Goal: Information Seeking & Learning: Learn about a topic

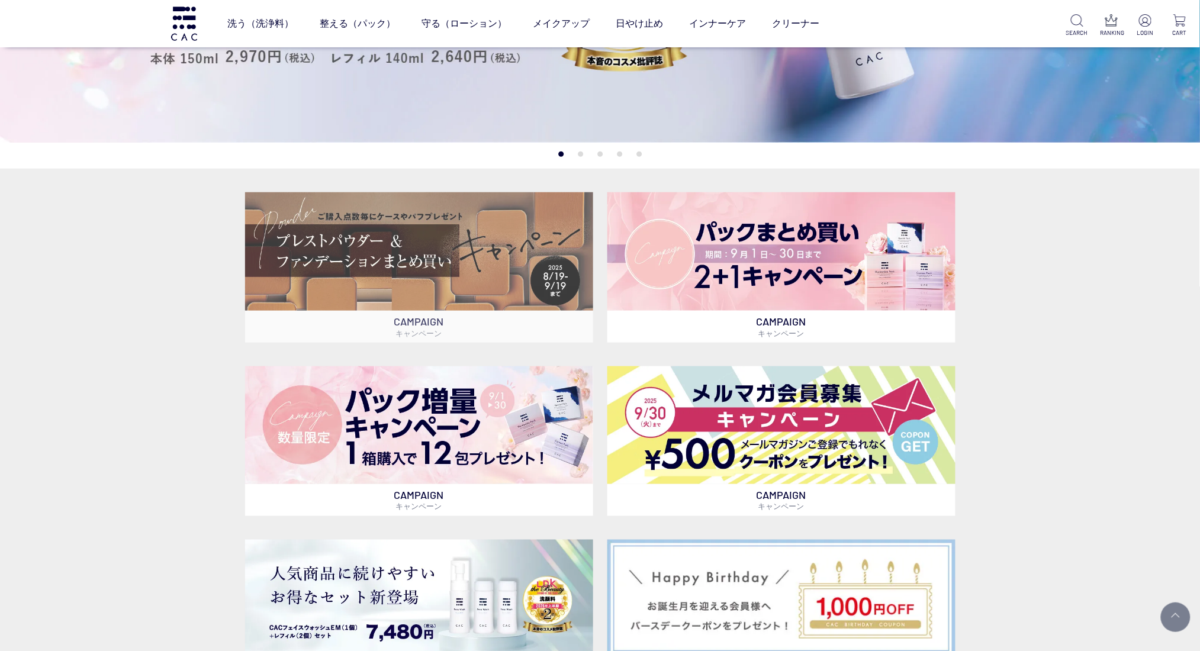
scroll to position [316, 0]
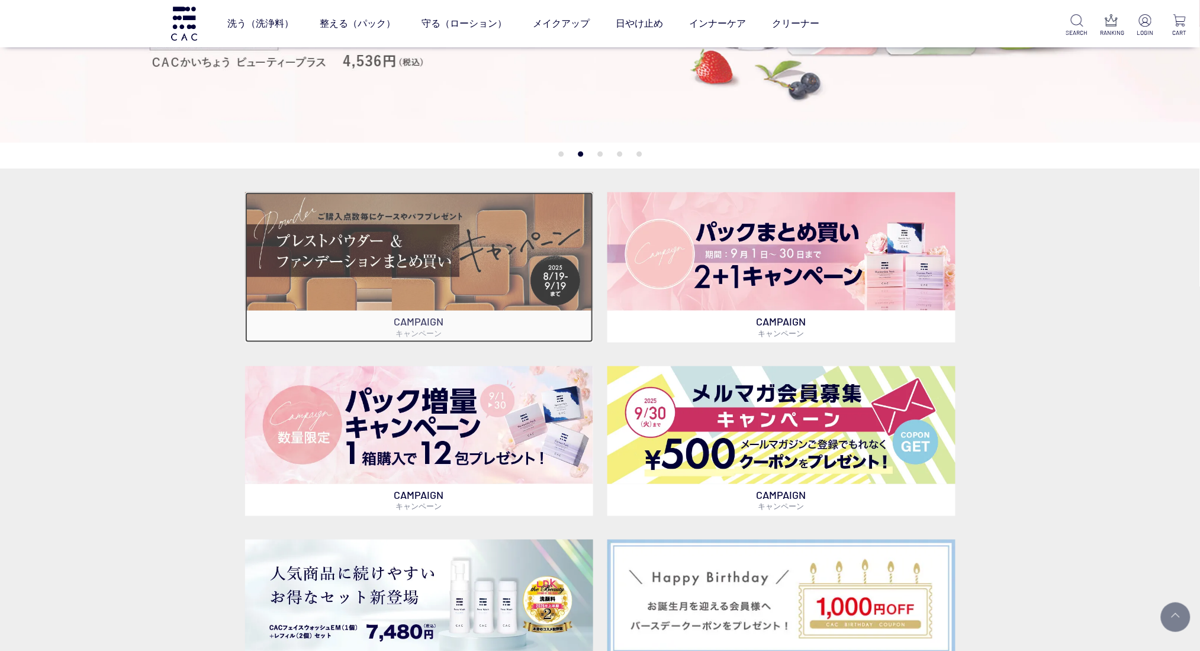
click at [432, 289] on img at bounding box center [419, 251] width 348 height 118
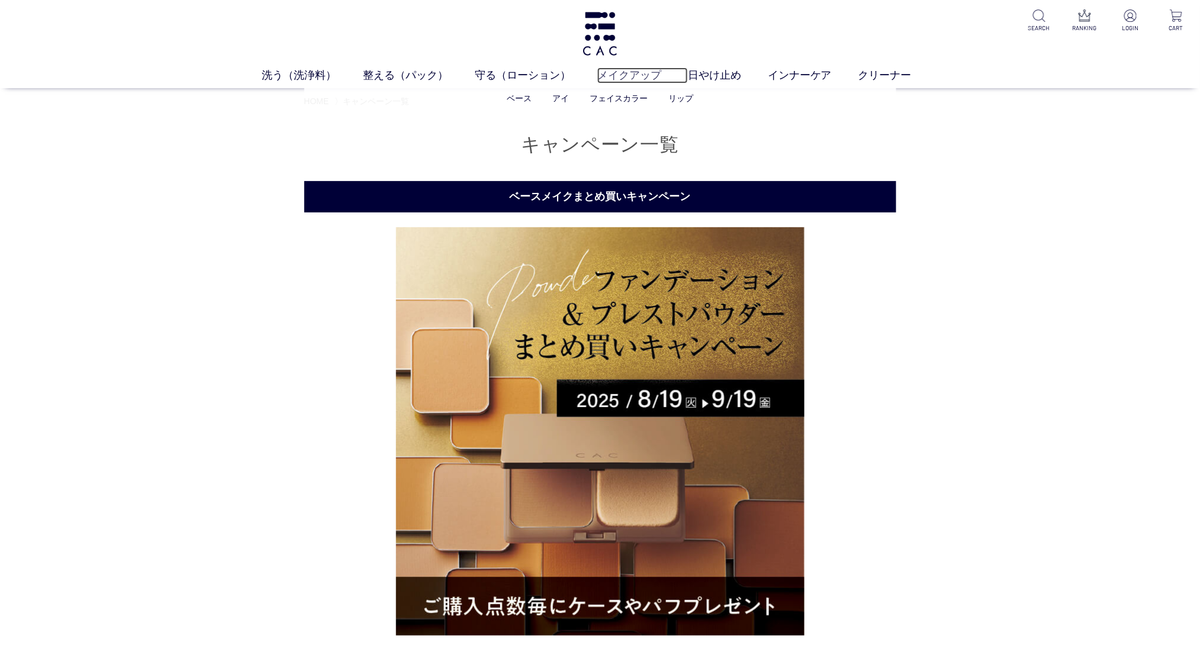
click at [618, 75] on link "メイクアップ" at bounding box center [642, 75] width 91 height 16
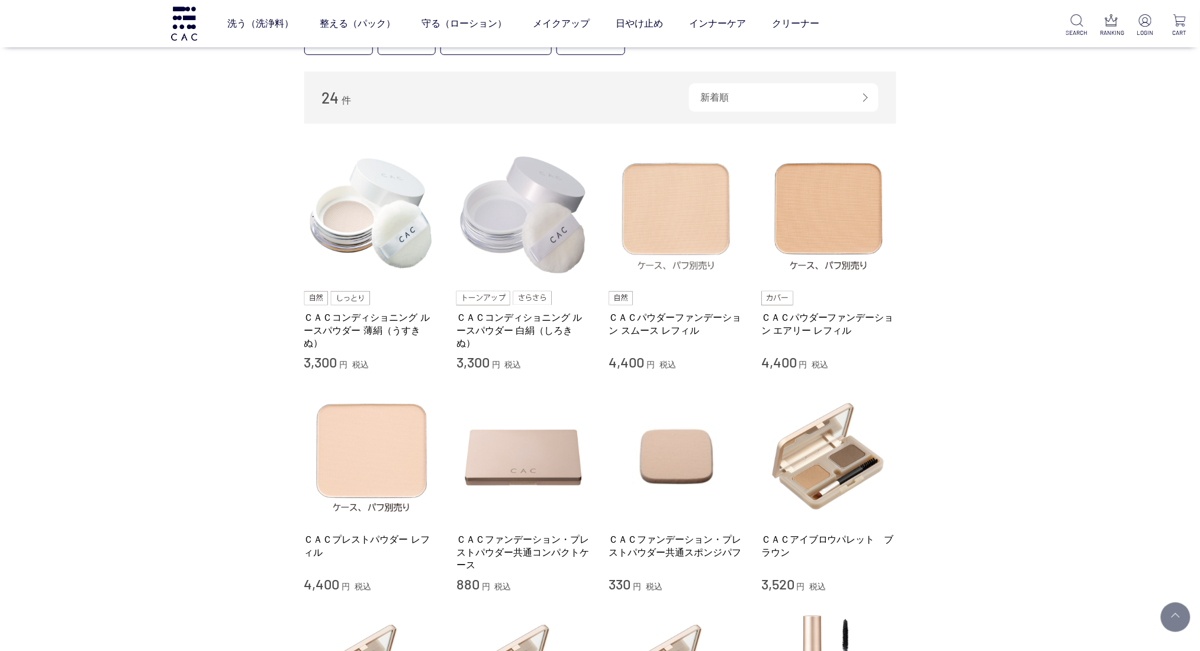
scroll to position [157, 0]
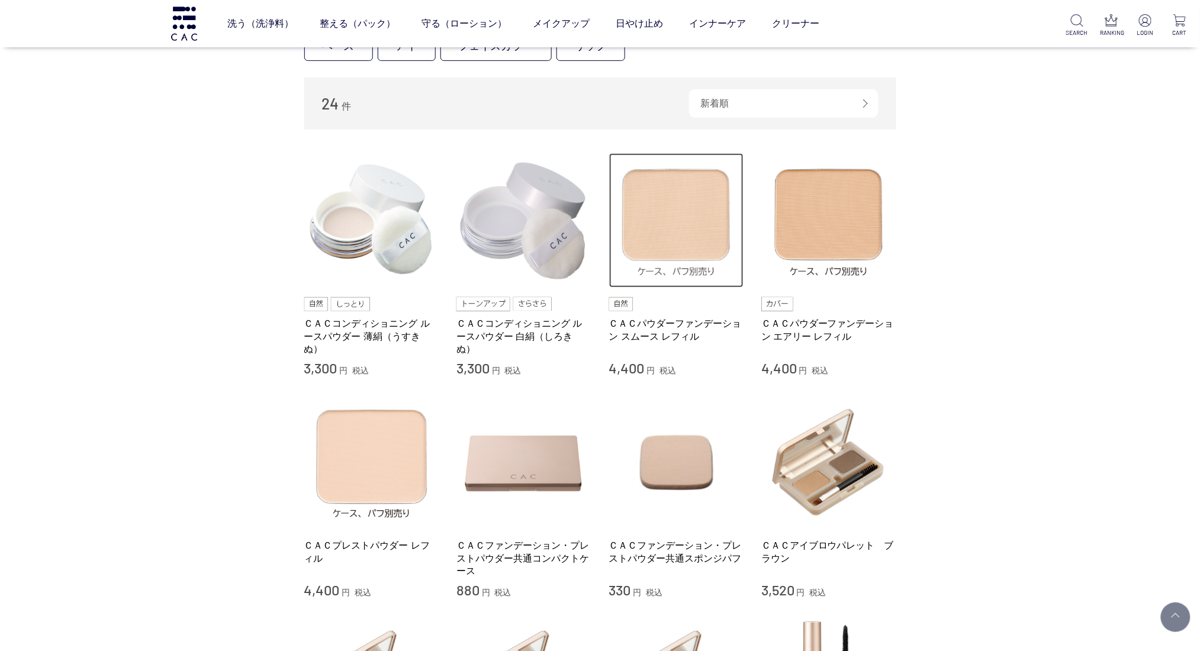
click at [651, 244] on img at bounding box center [676, 220] width 135 height 135
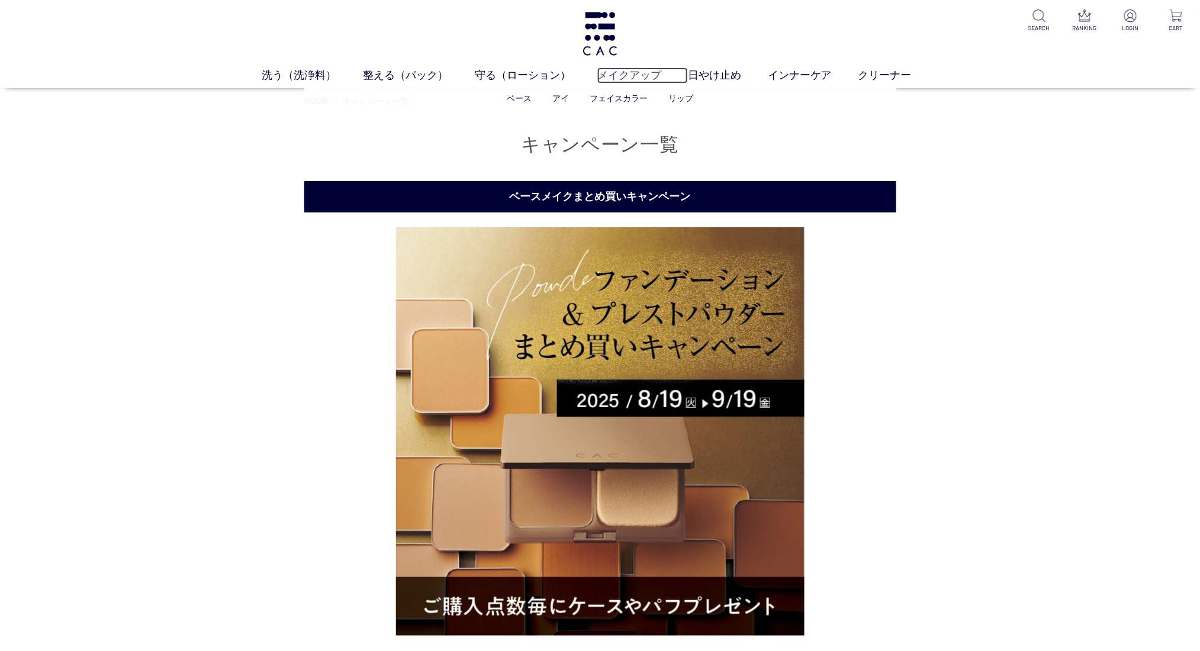
click at [633, 78] on link "メイクアップ" at bounding box center [642, 75] width 91 height 16
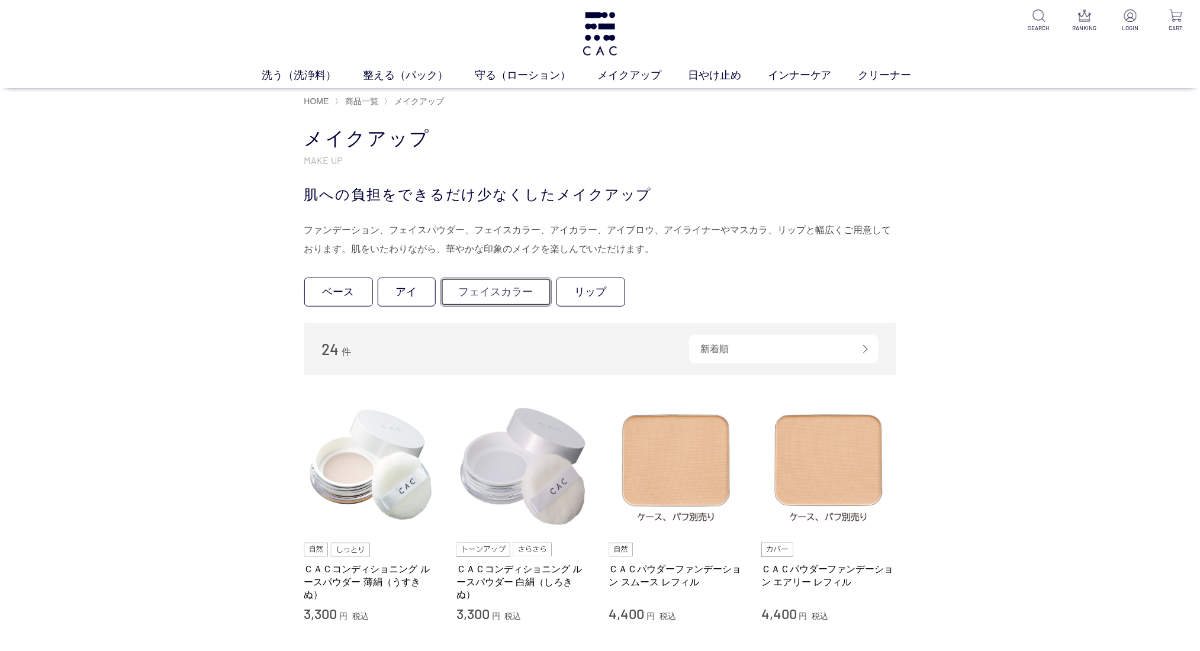
click at [494, 299] on link "フェイスカラー" at bounding box center [495, 292] width 111 height 29
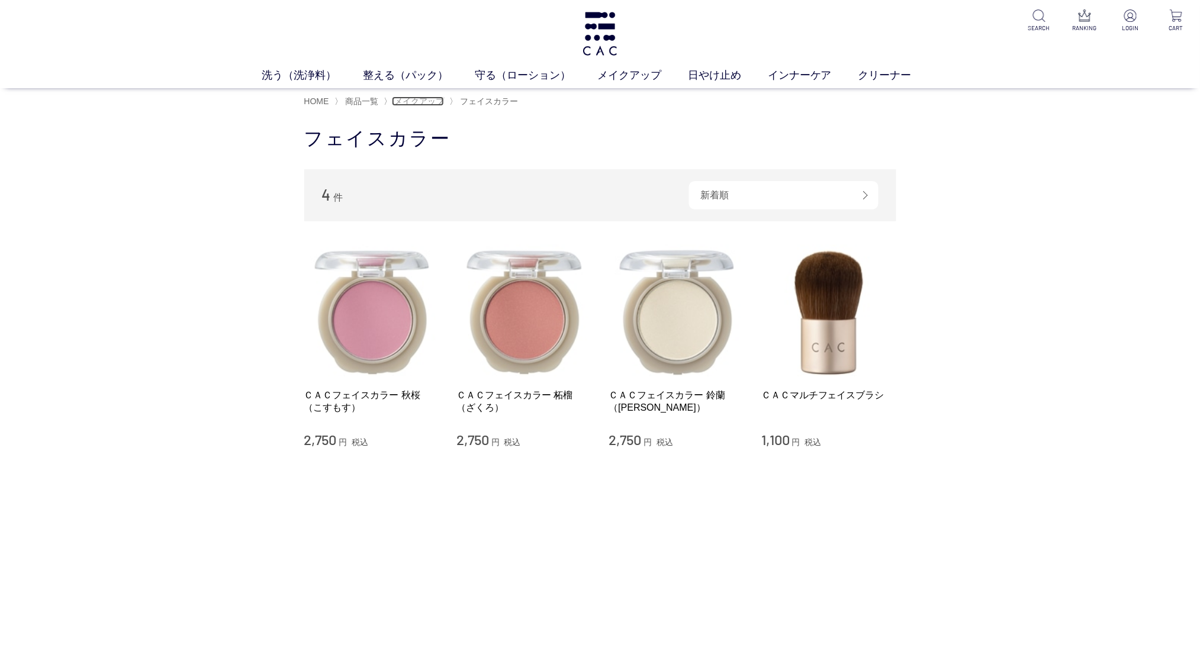
click at [439, 106] on span "メイクアップ" at bounding box center [419, 101] width 50 height 9
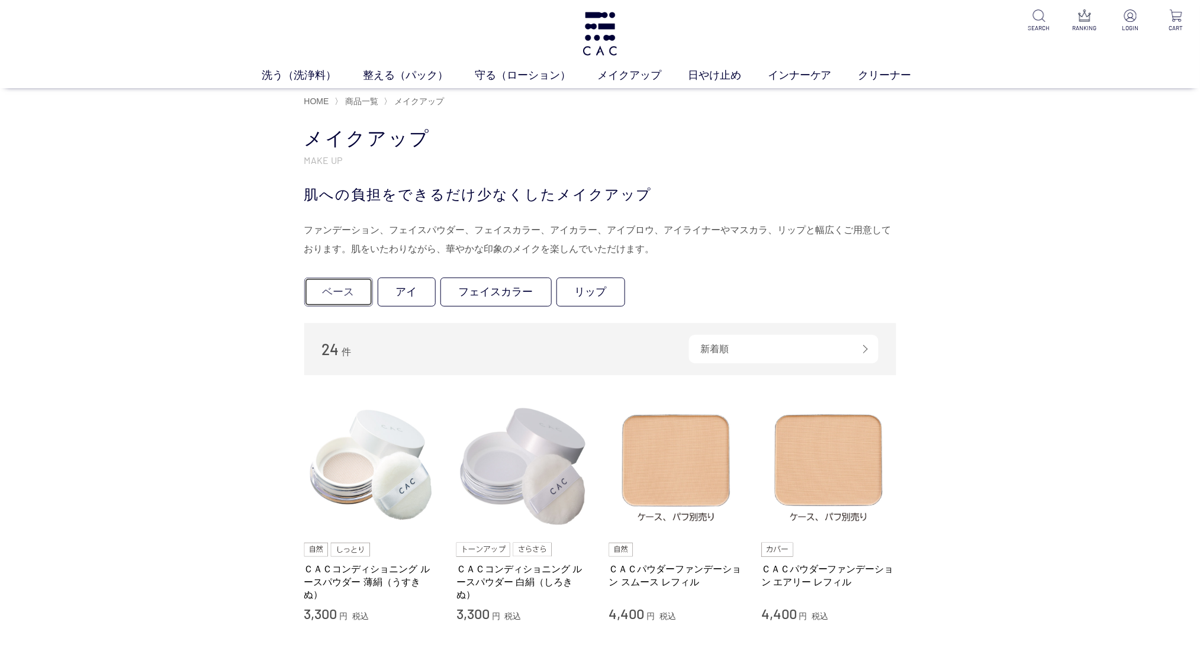
click at [321, 289] on link "ベース" at bounding box center [338, 292] width 69 height 29
click at [597, 39] on img at bounding box center [600, 34] width 38 height 44
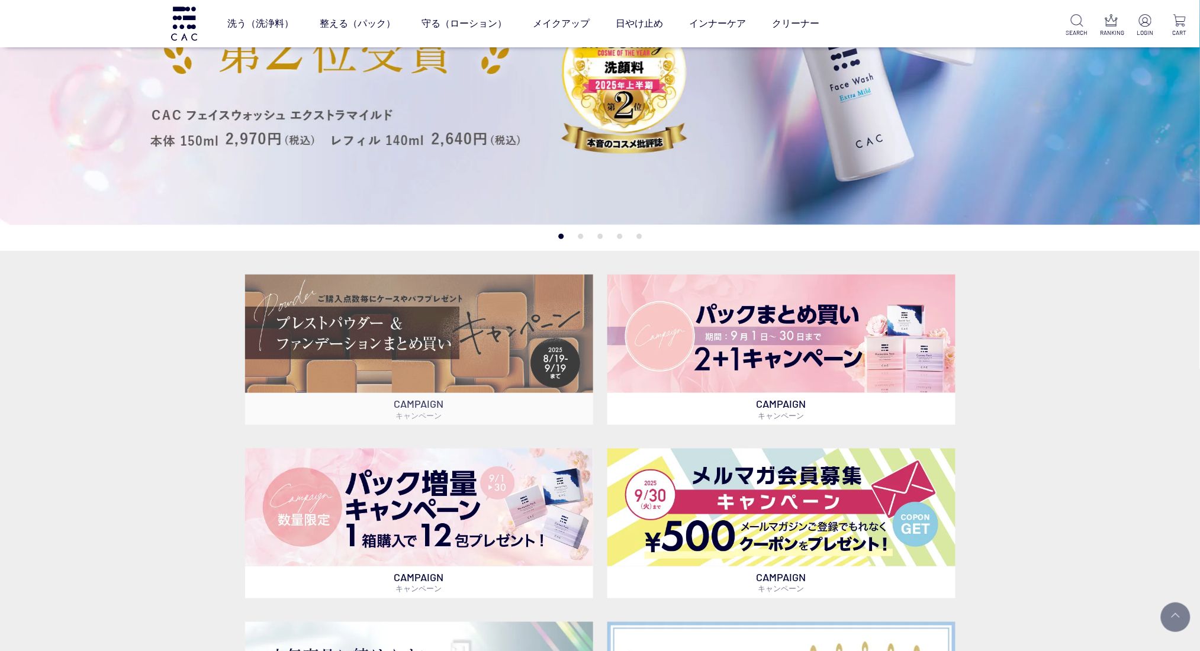
scroll to position [237, 0]
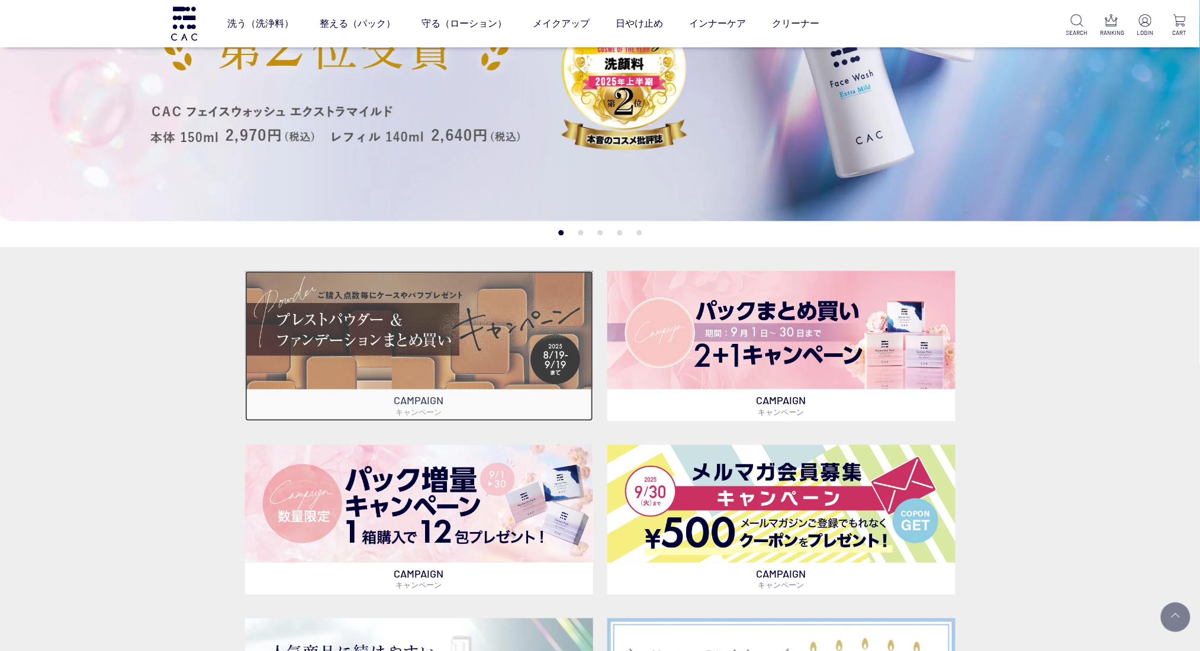
click at [461, 344] on img at bounding box center [419, 330] width 348 height 118
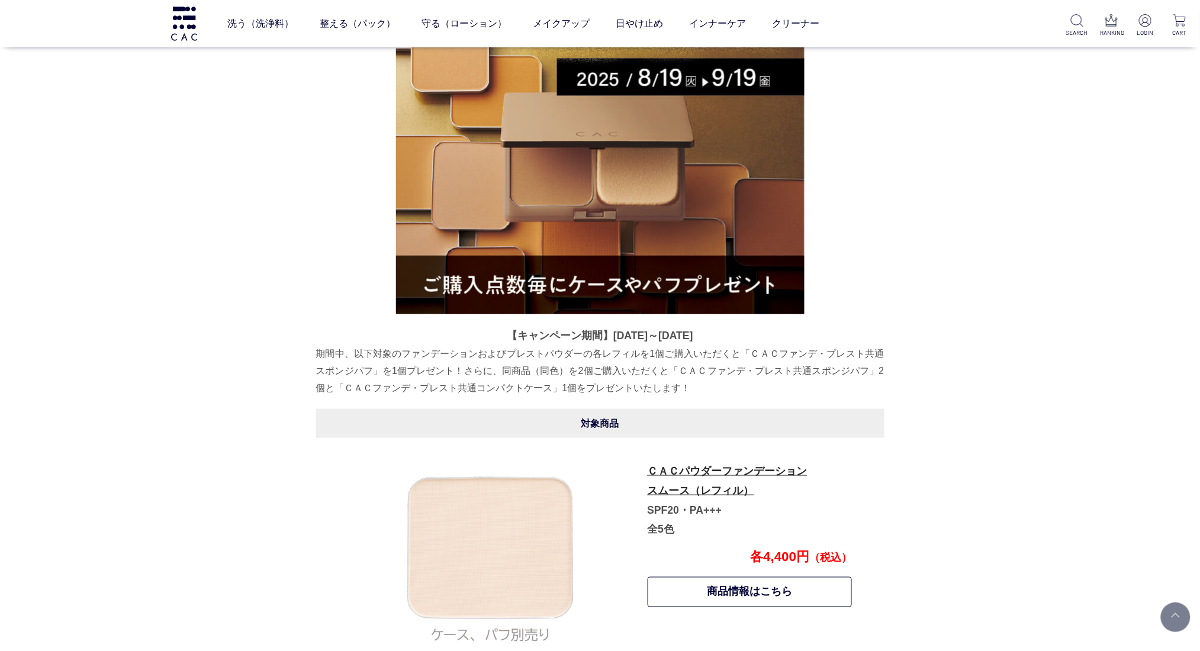
scroll to position [260, 0]
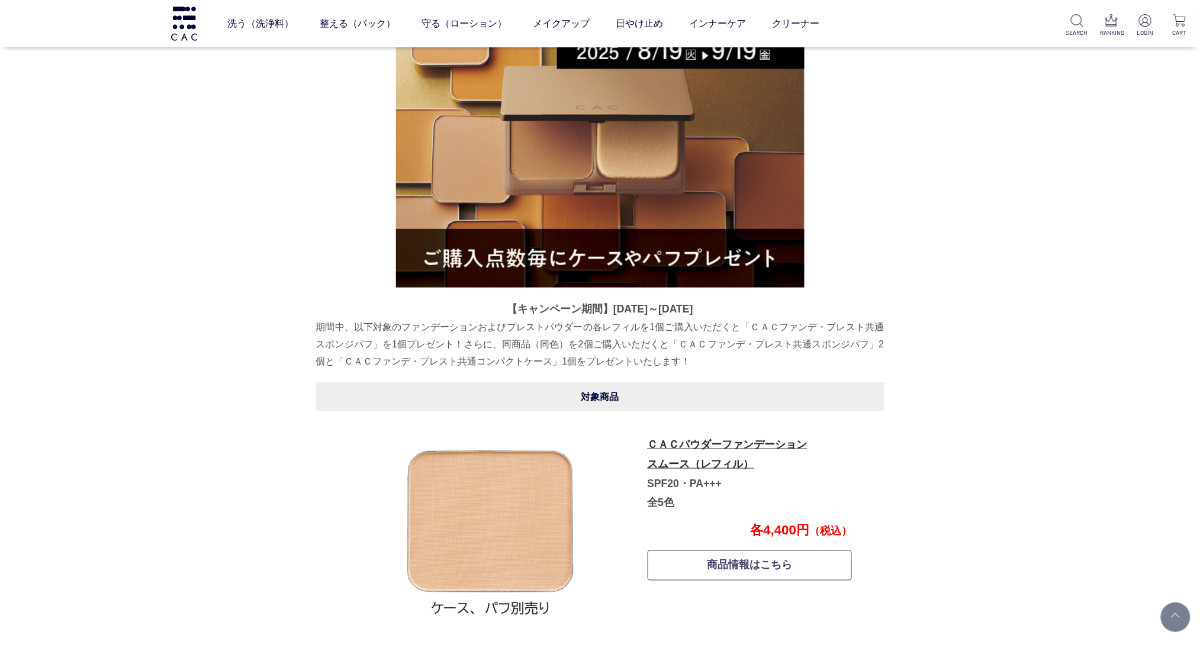
click at [749, 570] on link "商品情報はこちら" at bounding box center [750, 566] width 205 height 30
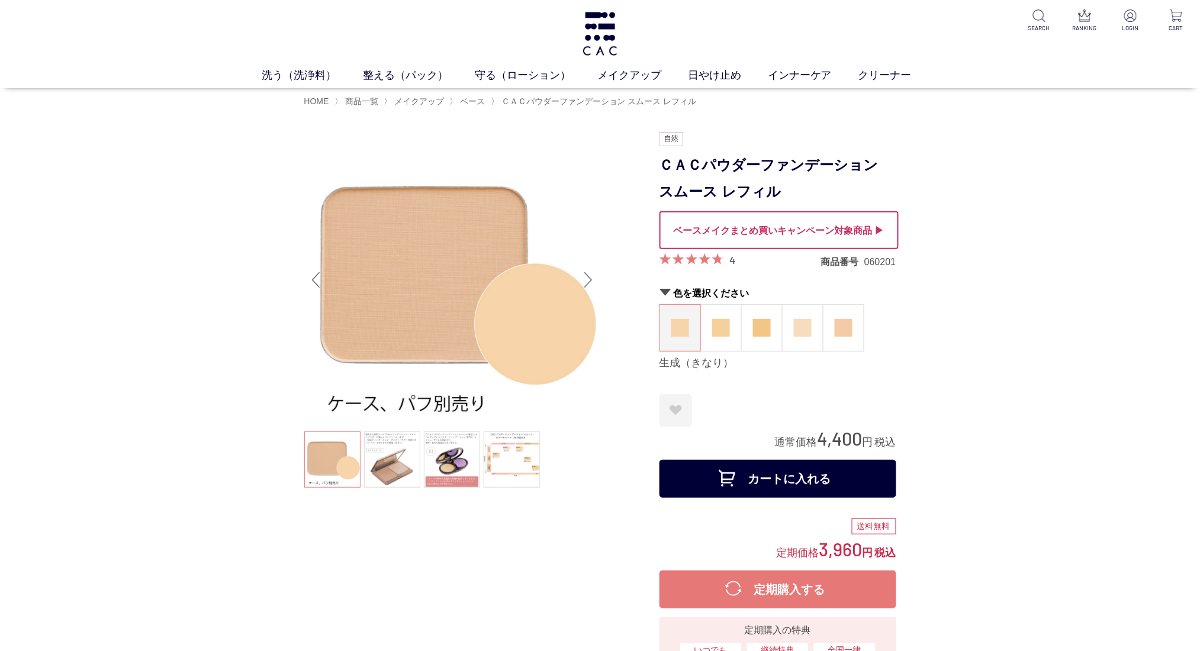
click at [721, 231] on div at bounding box center [779, 230] width 239 height 38
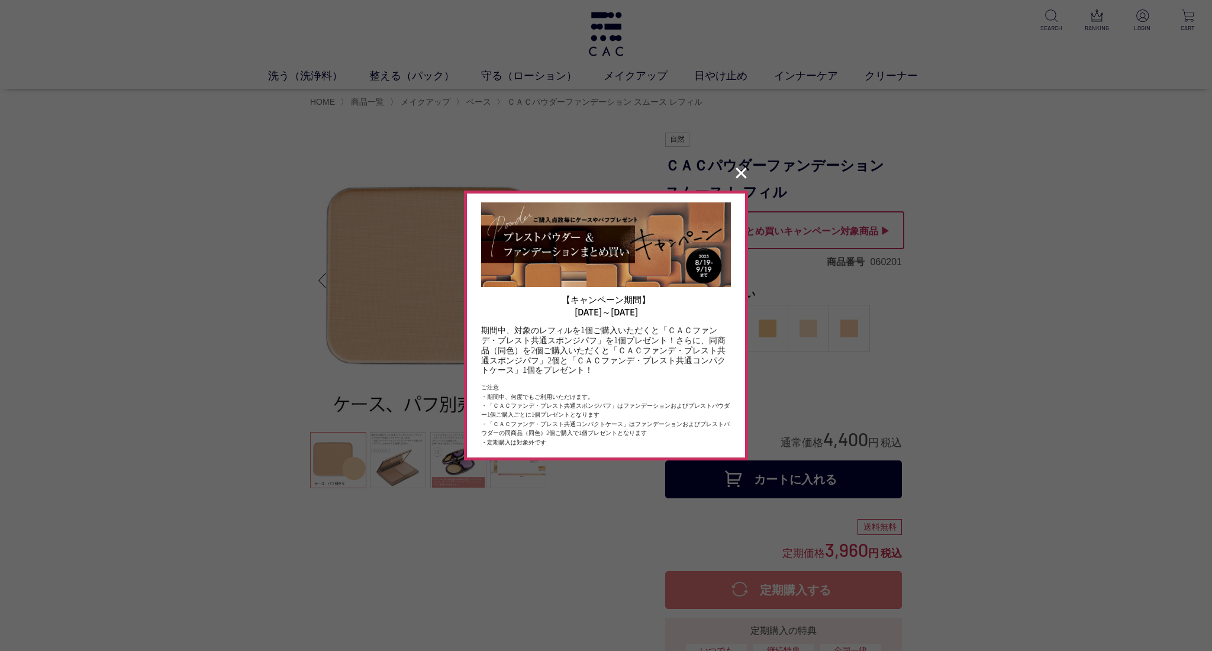
click at [741, 173] on button "✕" at bounding box center [741, 173] width 23 height 22
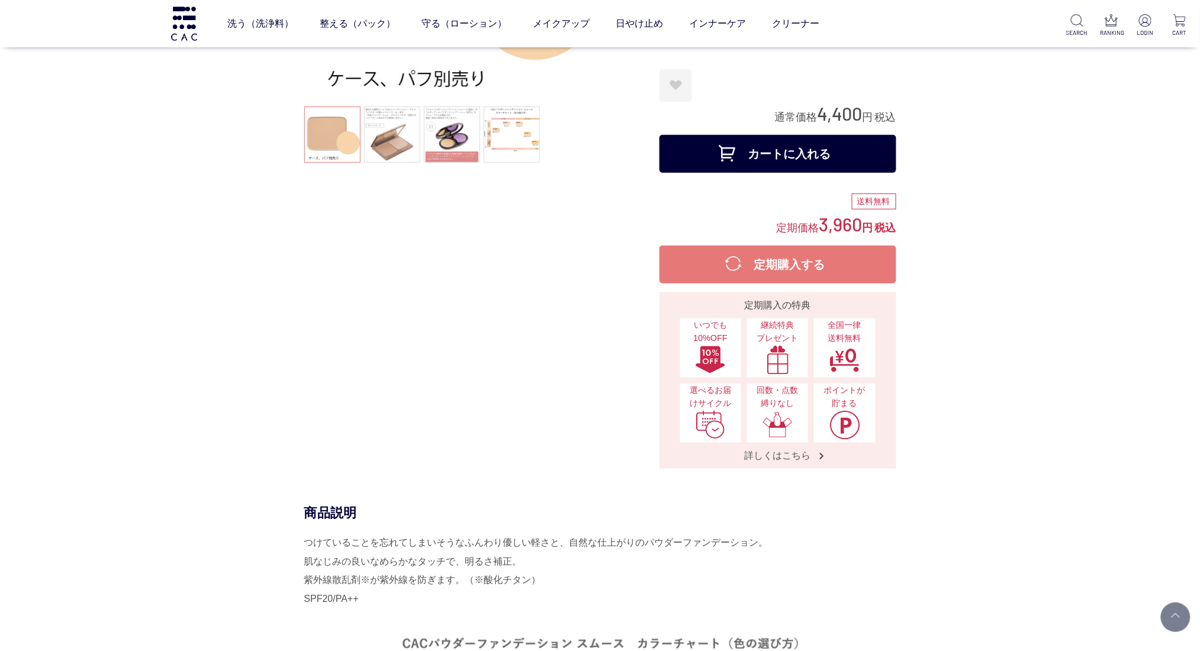
scroll to position [79, 0]
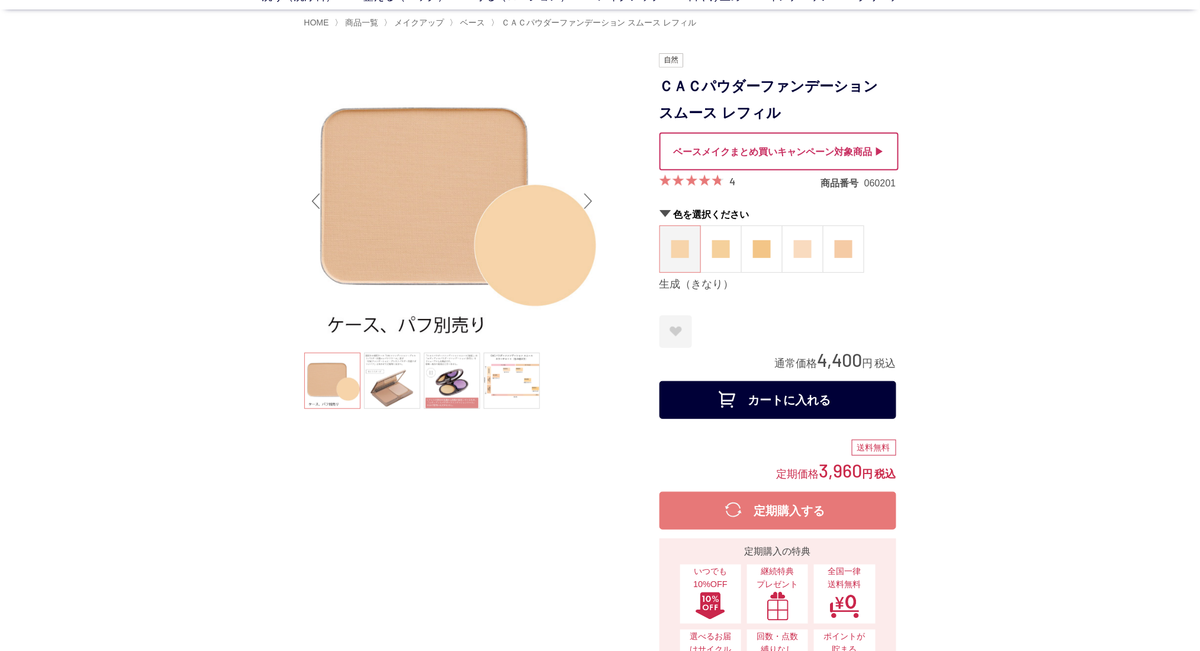
click at [794, 159] on div at bounding box center [779, 152] width 239 height 38
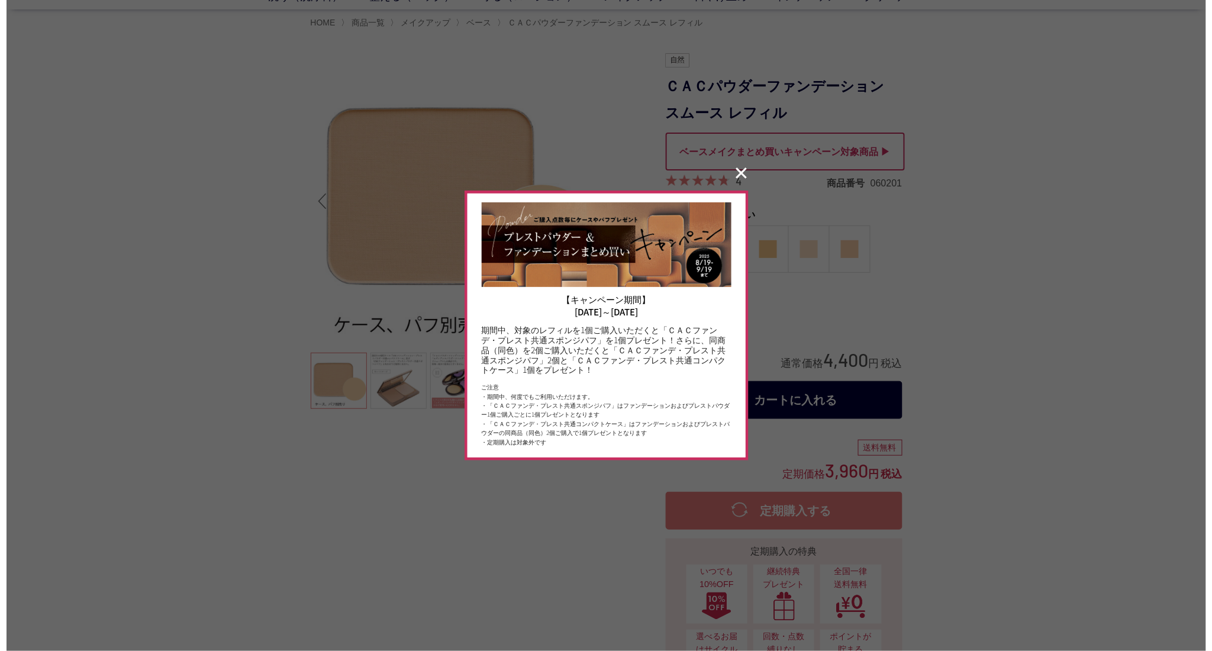
scroll to position [79, 0]
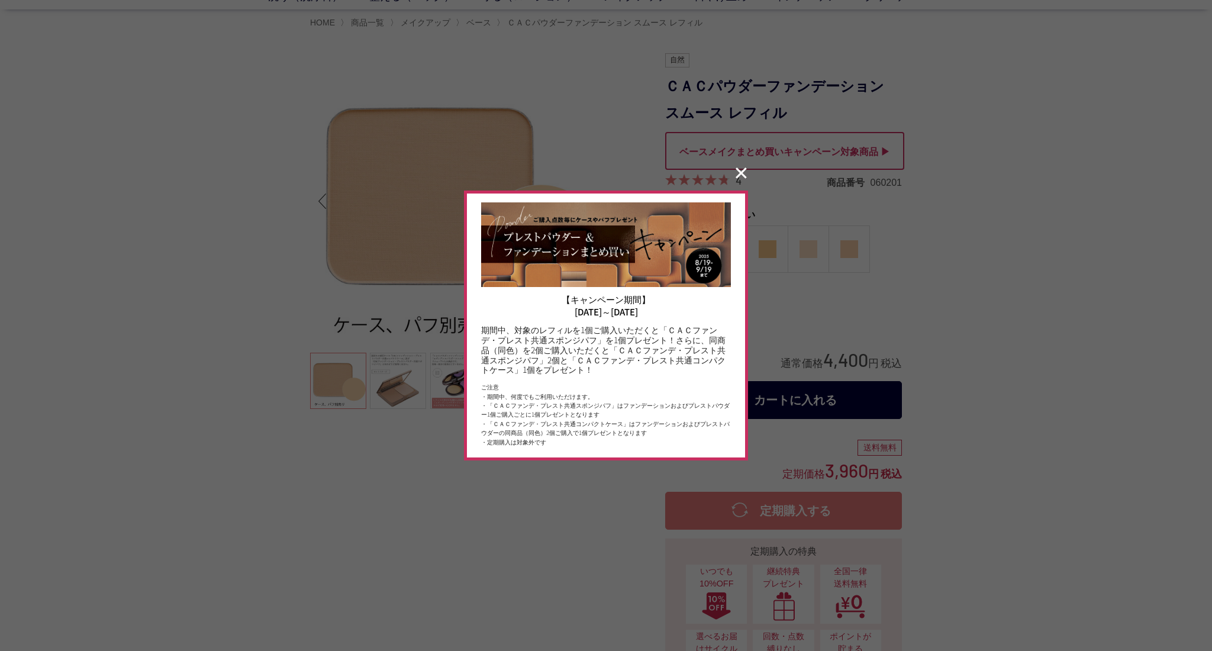
click at [743, 175] on button "✕" at bounding box center [741, 173] width 23 height 22
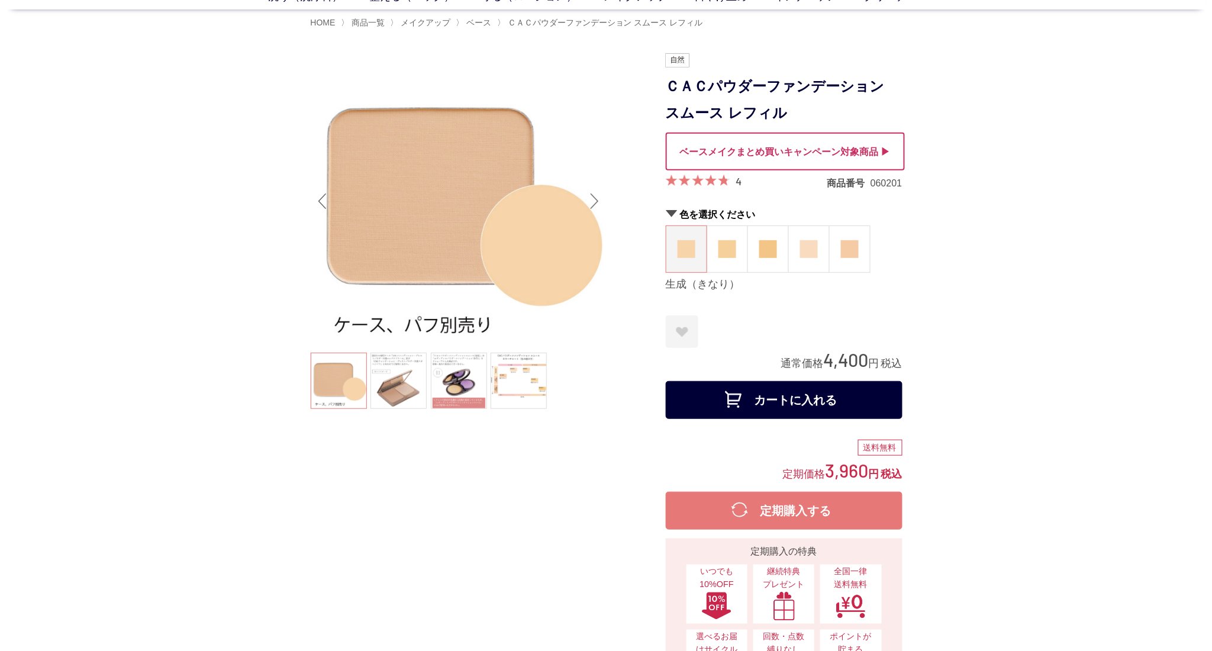
scroll to position [0, 0]
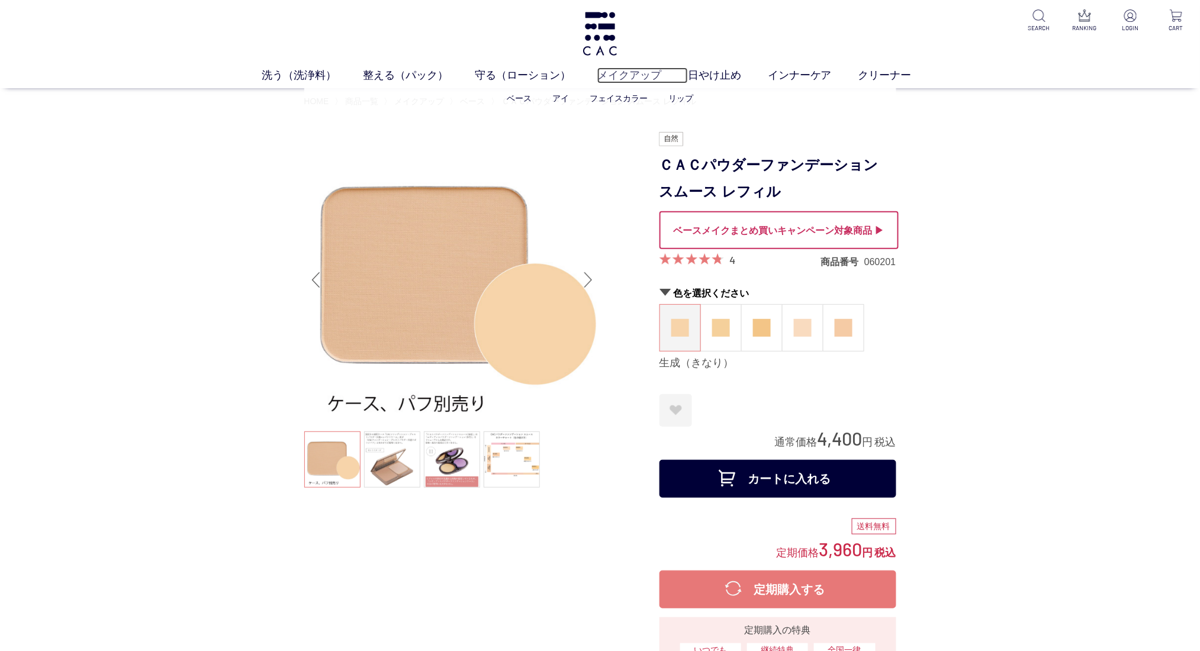
click at [641, 82] on link "メイクアップ" at bounding box center [642, 75] width 91 height 16
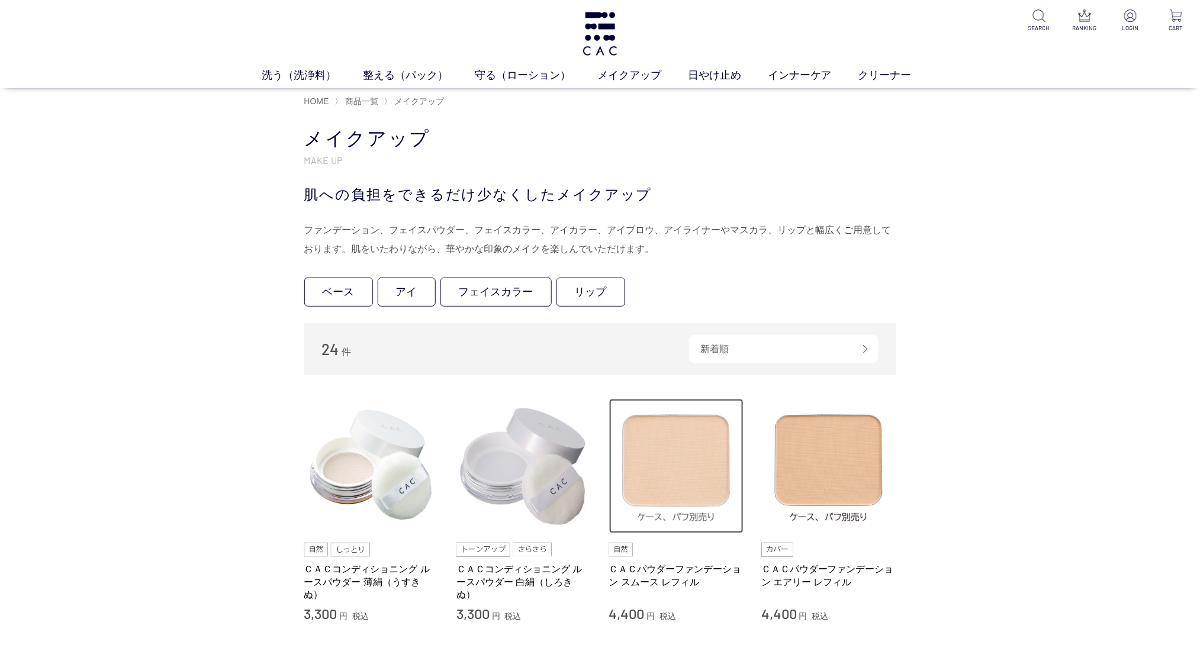
click at [645, 448] on img at bounding box center [676, 466] width 135 height 135
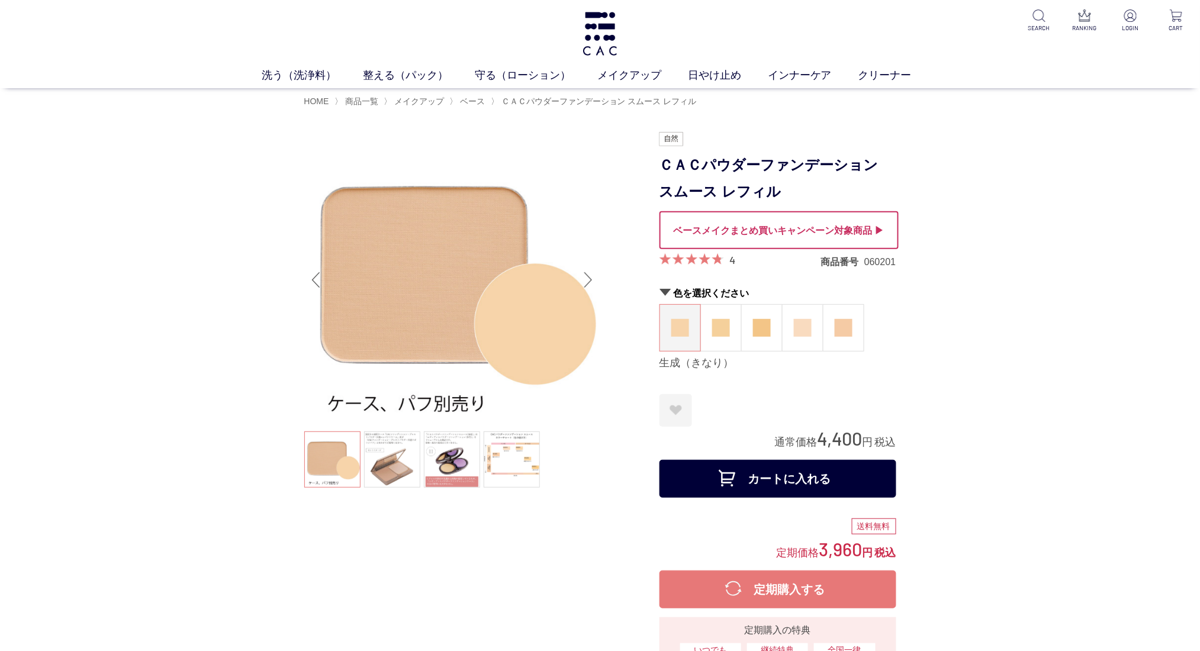
click at [737, 230] on div at bounding box center [779, 230] width 239 height 38
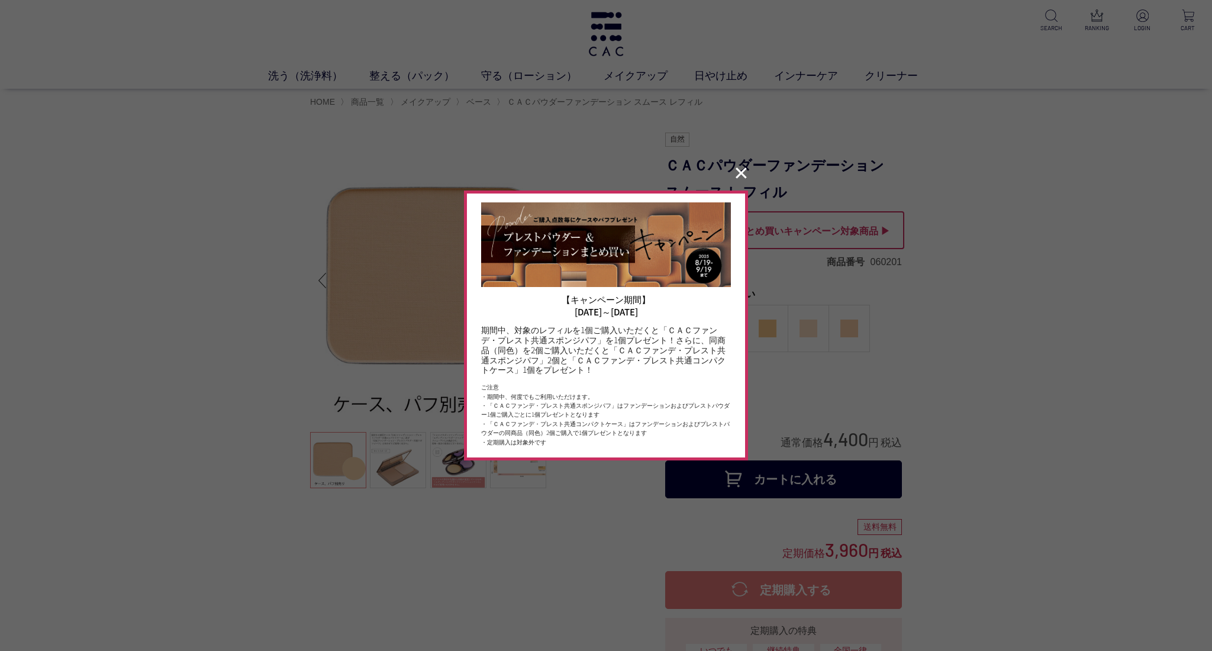
click at [742, 182] on button "✕" at bounding box center [741, 173] width 23 height 22
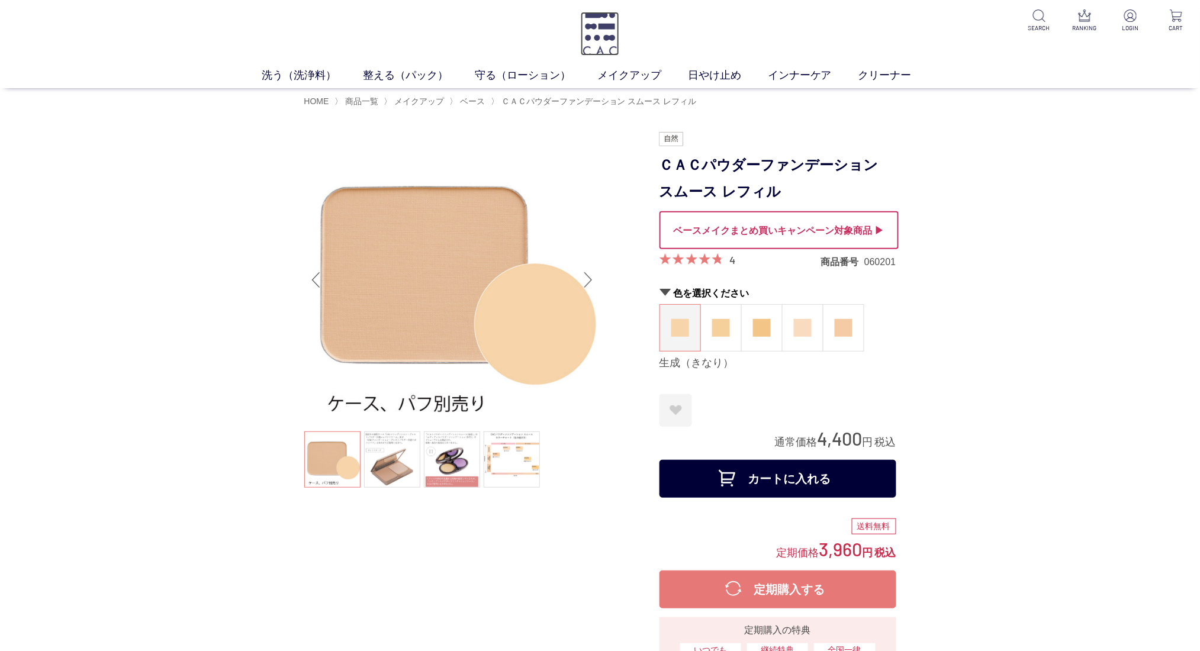
click at [584, 33] on img at bounding box center [600, 34] width 38 height 44
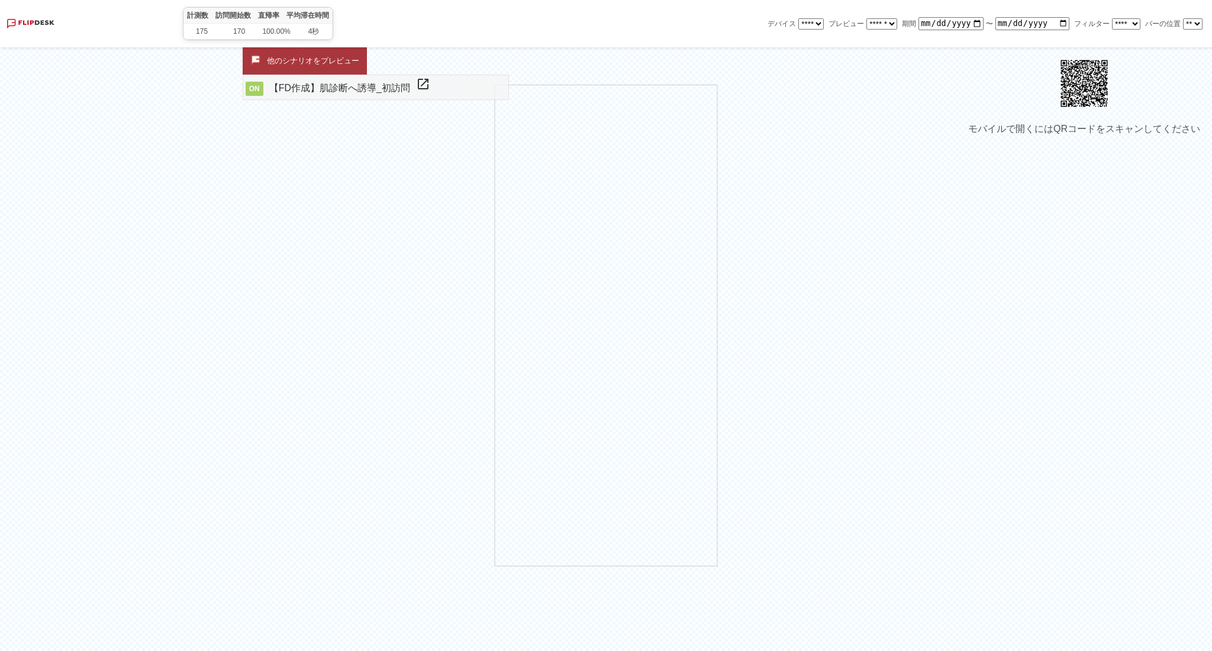
select select "******"
select select "*********"
select select "********"
drag, startPoint x: 839, startPoint y: 73, endPoint x: 897, endPoint y: 79, distance: 57.7
click at [896, 76] on div at bounding box center [606, 325] width 1212 height 651
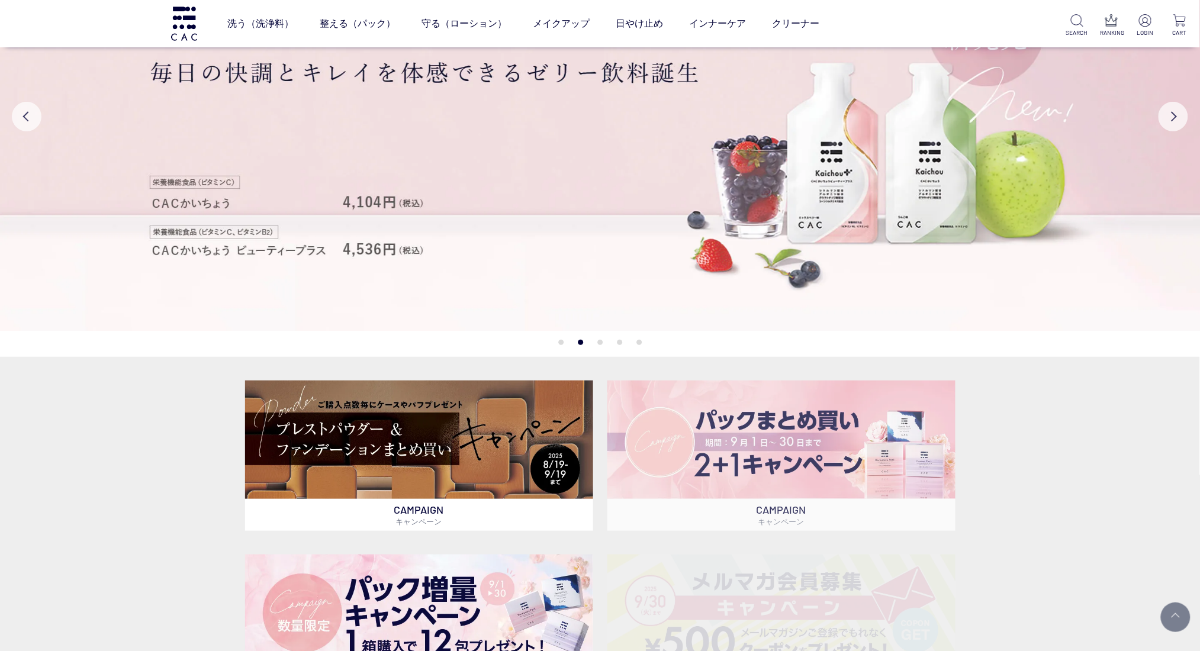
scroll to position [157, 0]
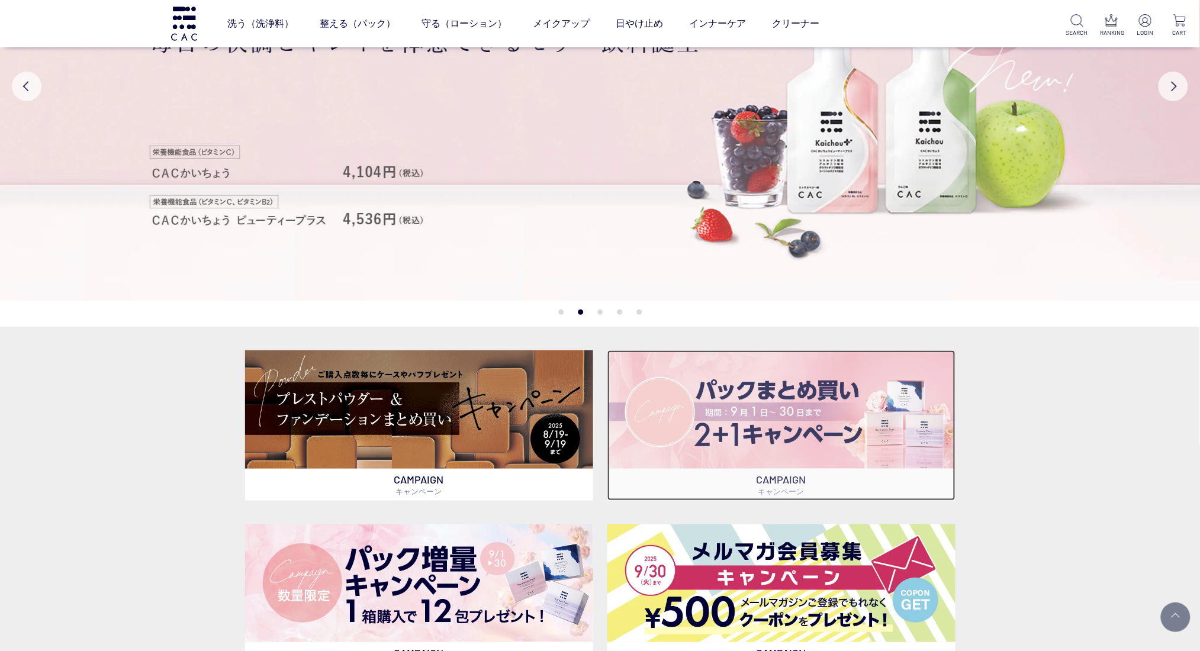
click at [644, 430] on img at bounding box center [781, 409] width 348 height 118
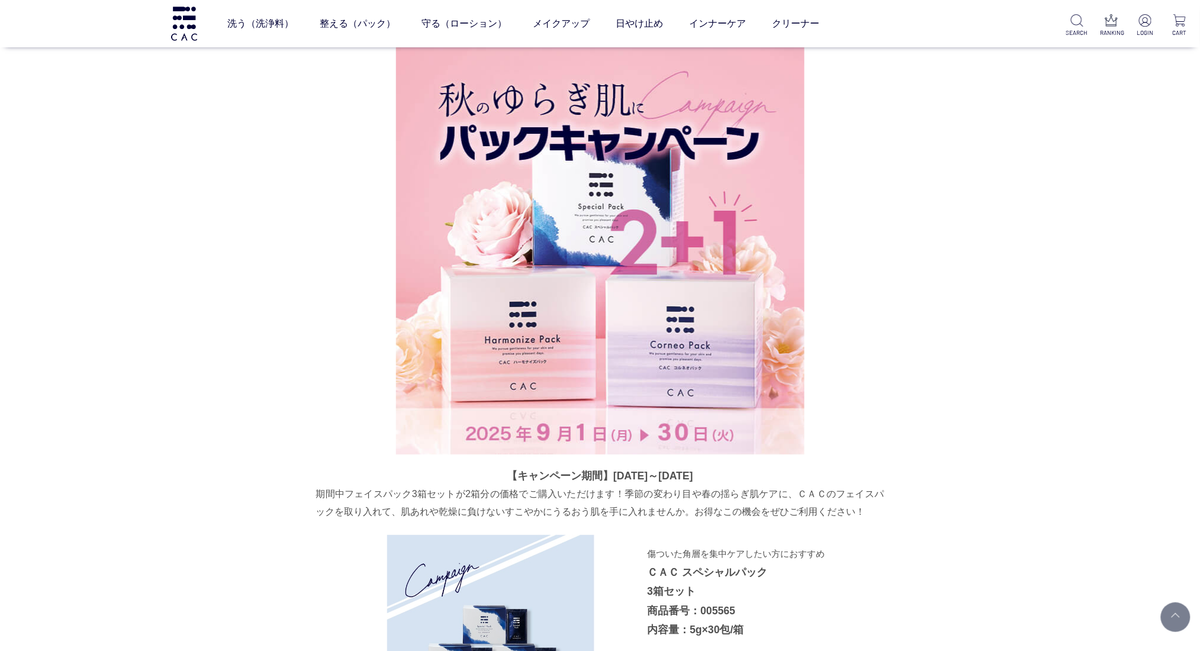
drag, startPoint x: 275, startPoint y: 255, endPoint x: 281, endPoint y: 246, distance: 9.9
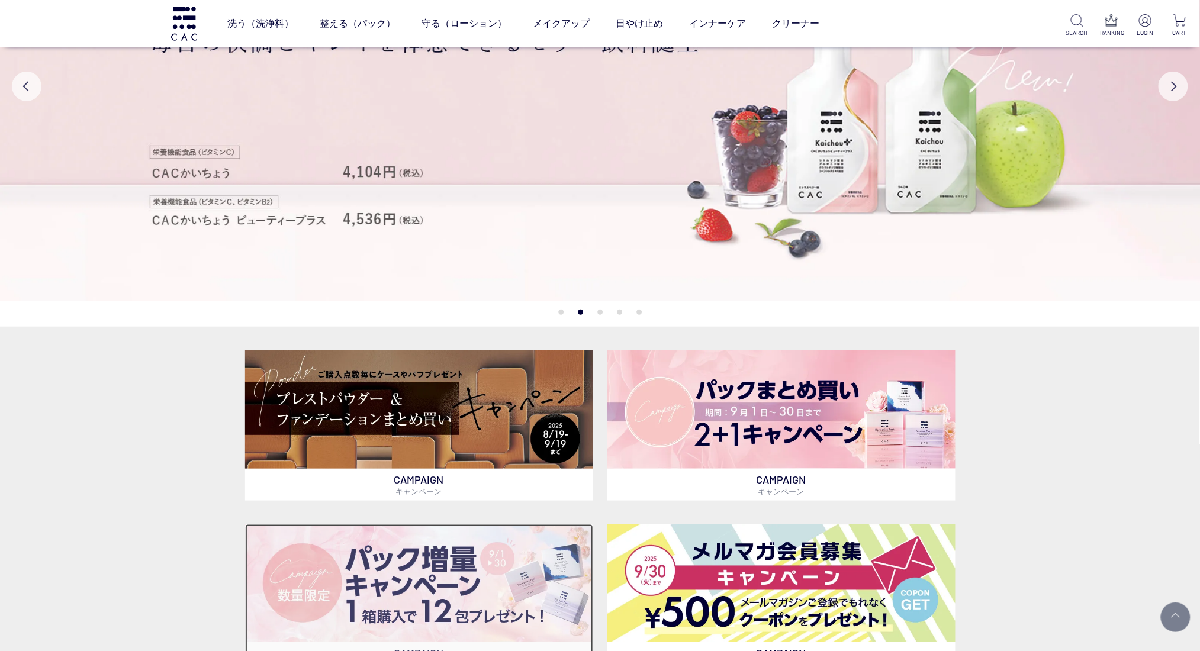
scroll to position [237, 0]
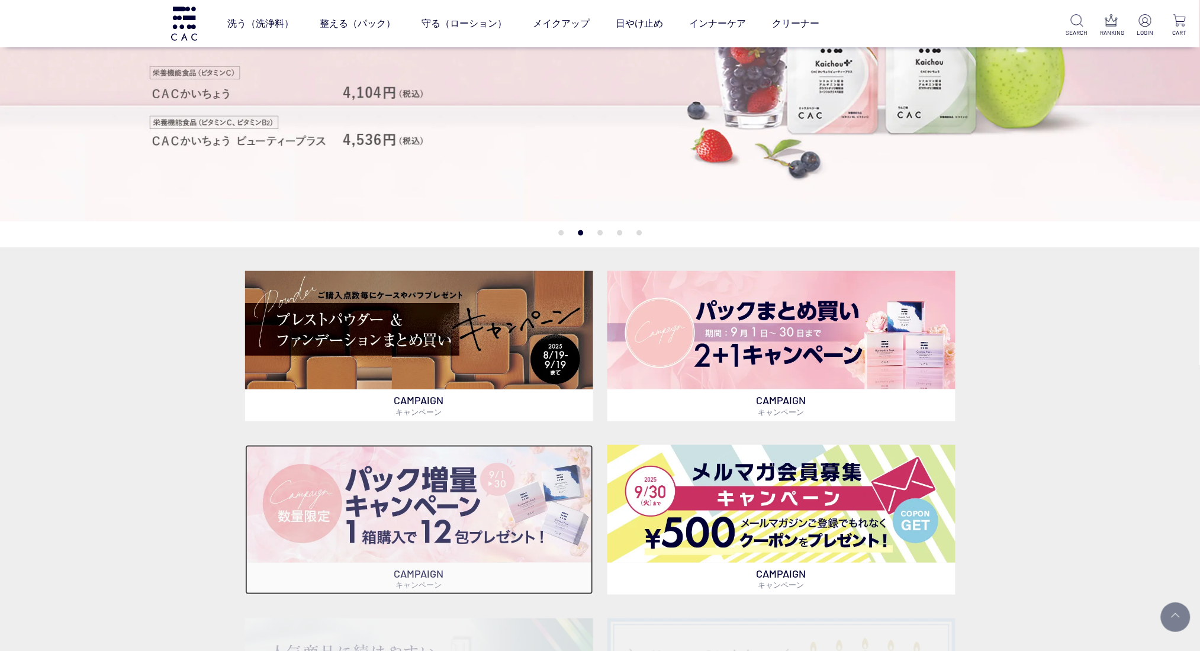
click at [436, 503] on img at bounding box center [419, 504] width 348 height 118
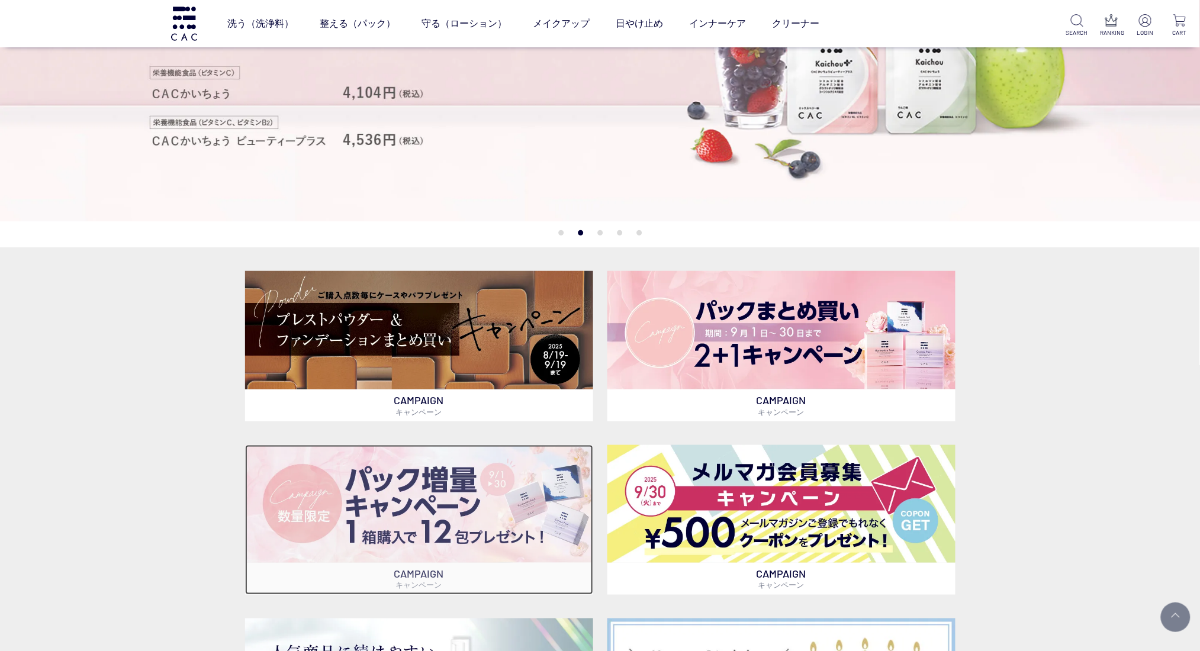
click at [440, 501] on img at bounding box center [419, 504] width 348 height 118
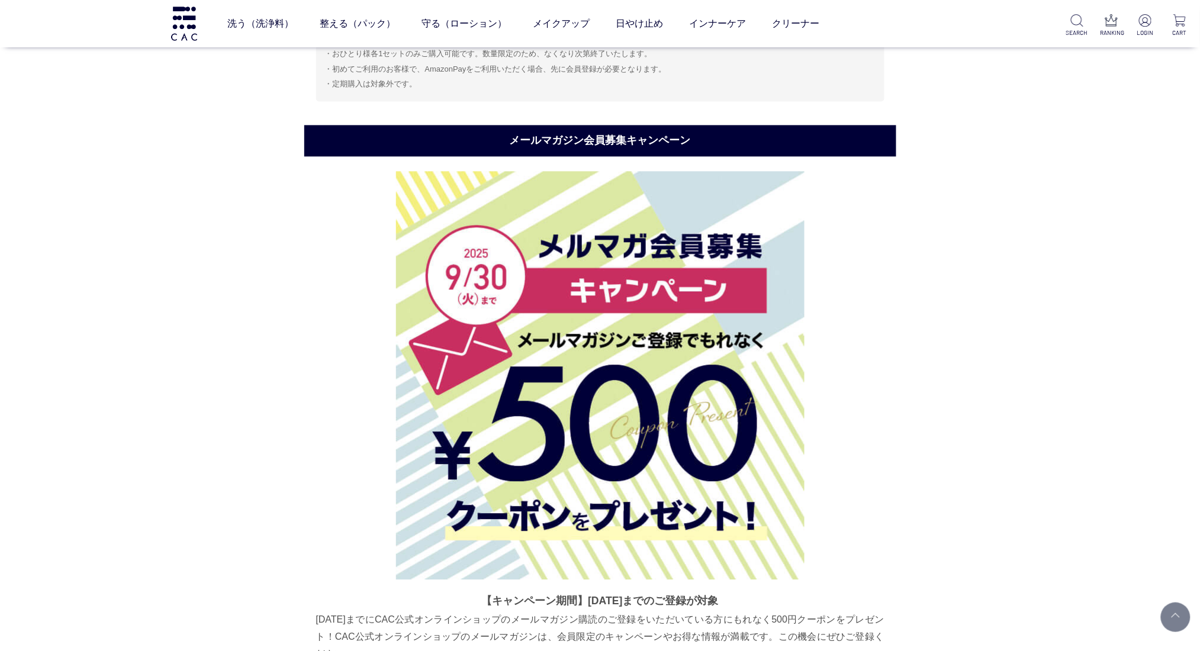
scroll to position [4097, 0]
